Goal: Transaction & Acquisition: Purchase product/service

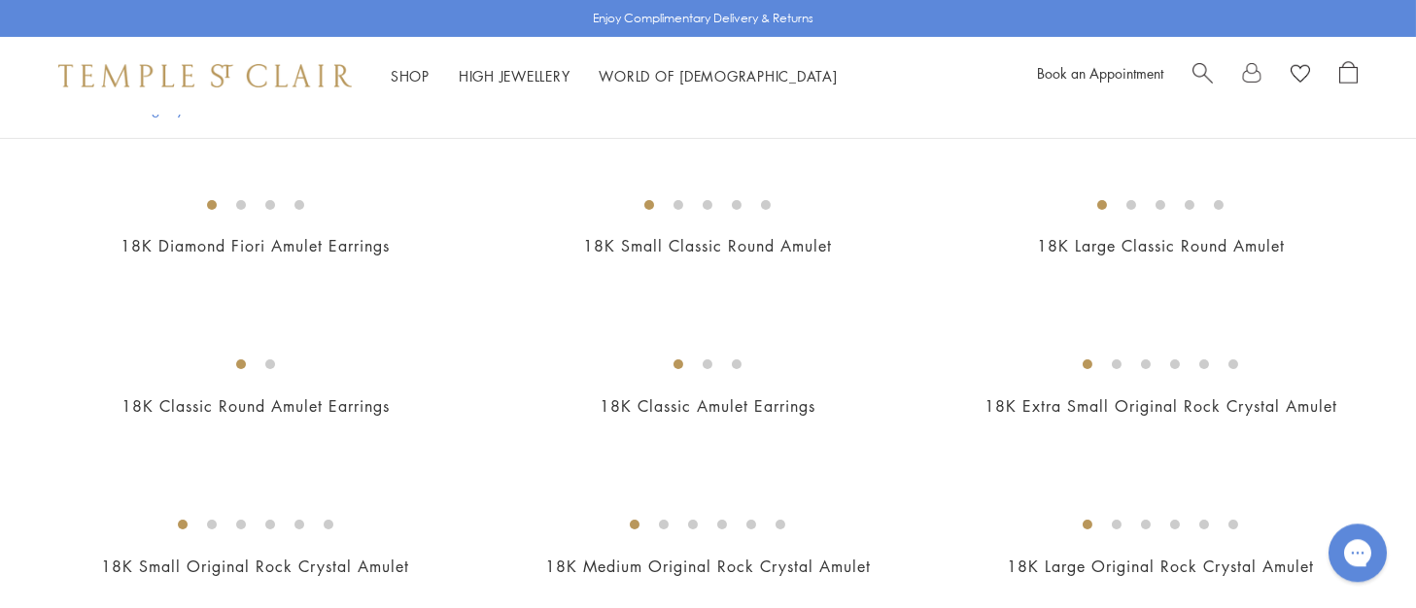
scroll to position [803, 0]
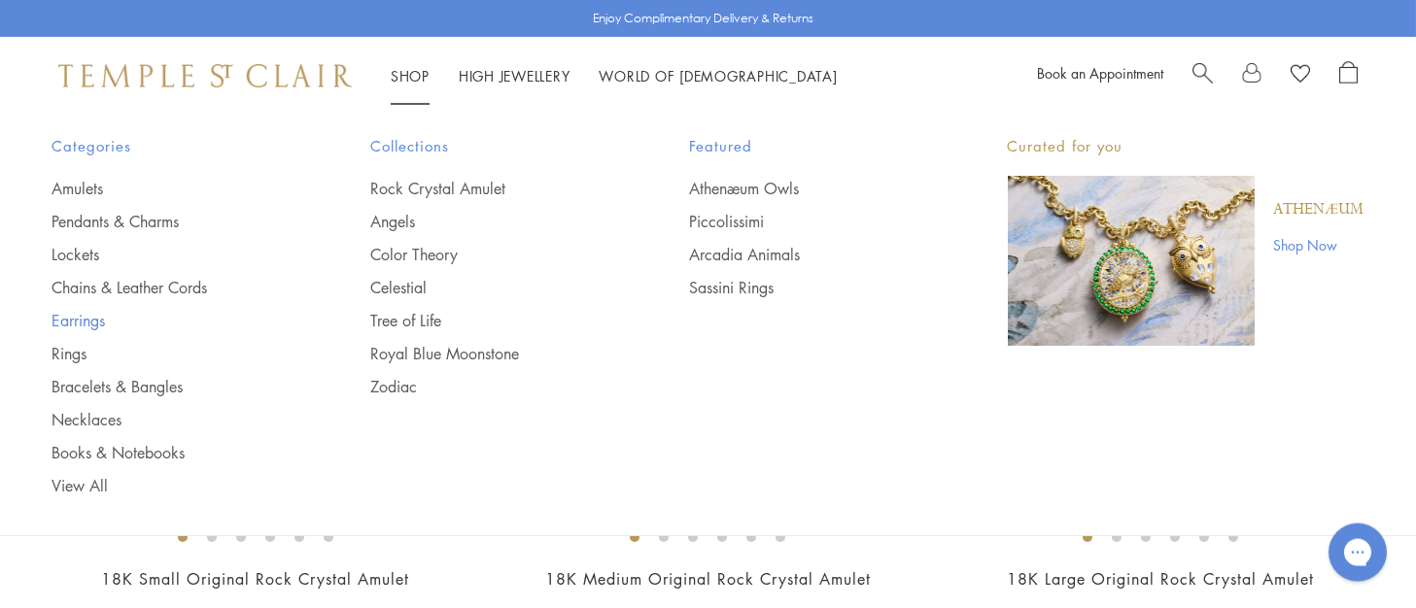
click at [85, 322] on link "Earrings" at bounding box center [172, 320] width 241 height 21
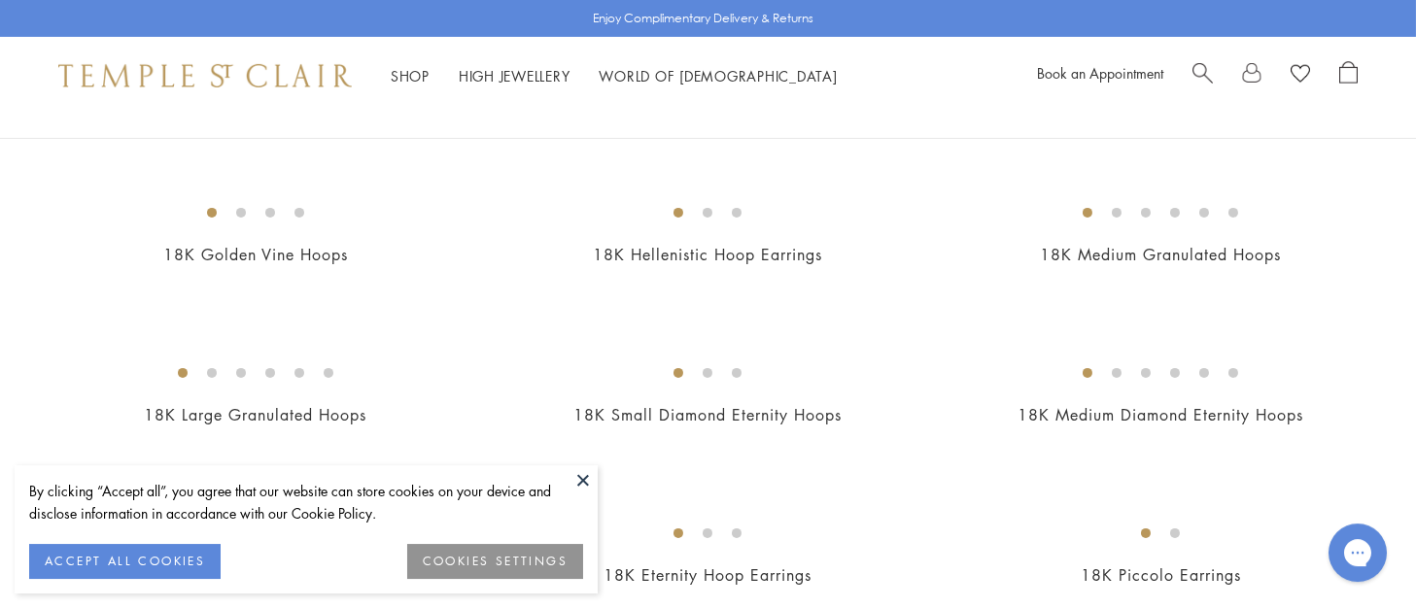
scroll to position [1930, 0]
click at [0, 0] on img at bounding box center [0, 0] width 0 height 0
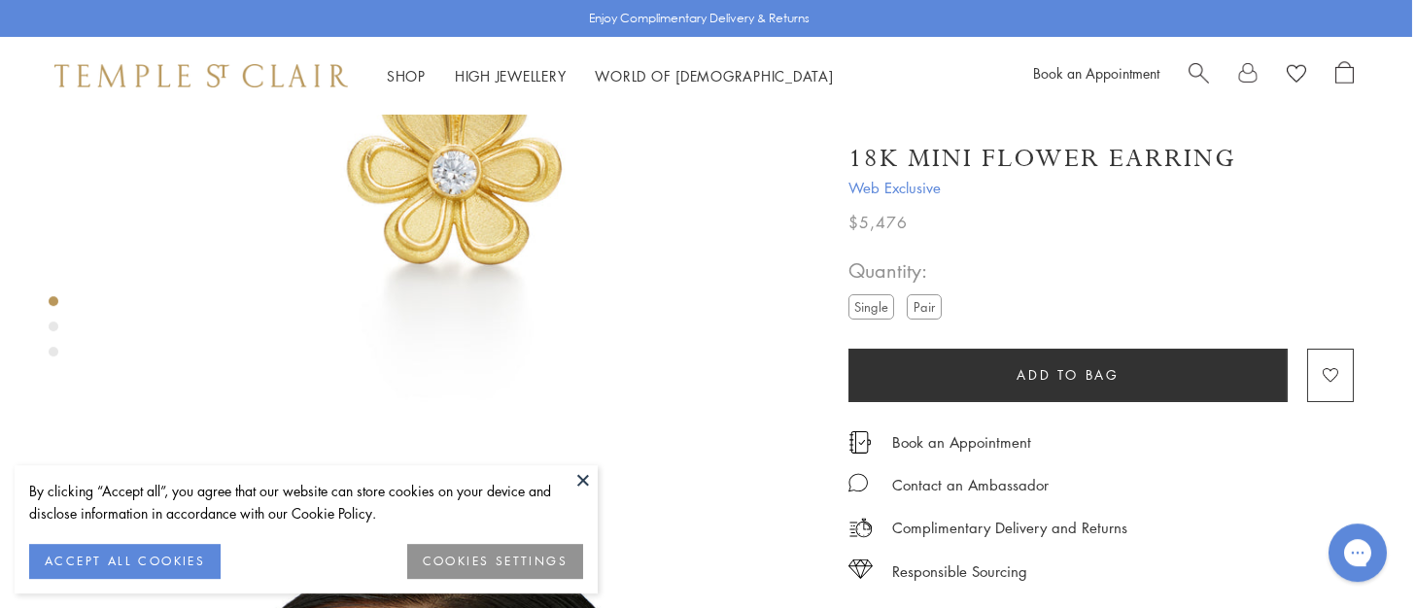
scroll to position [0, 4]
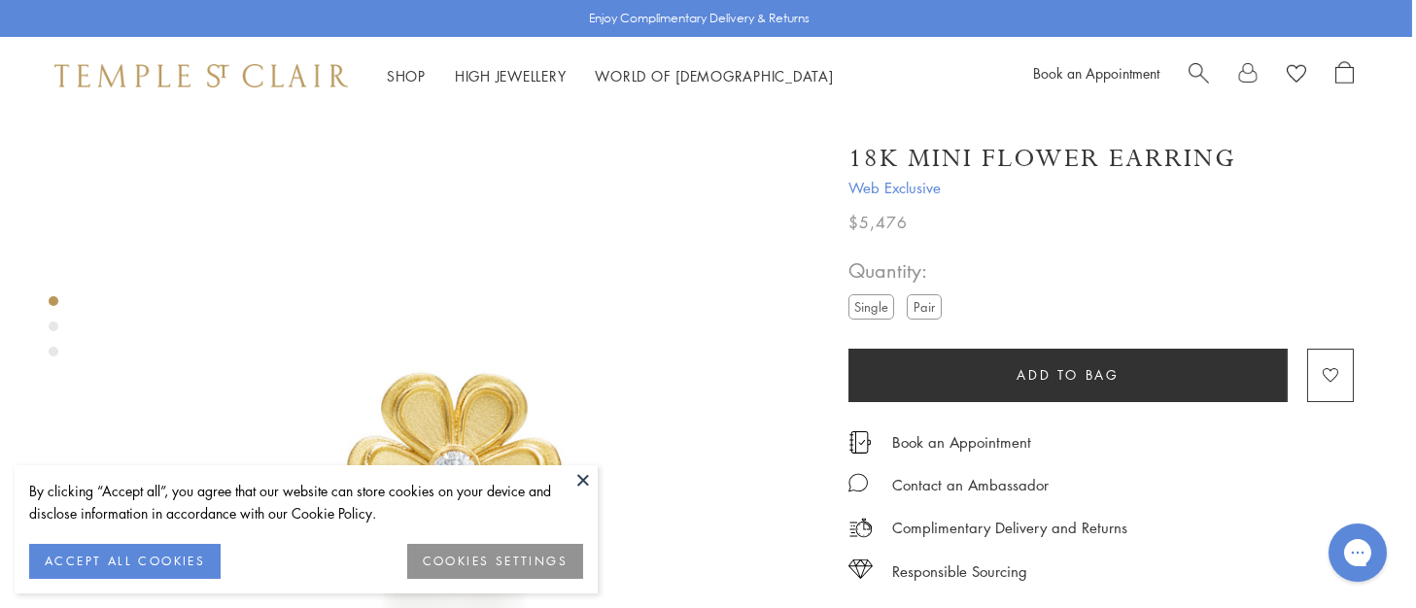
click at [582, 336] on img at bounding box center [456, 478] width 726 height 726
